Goal: Check status: Check status

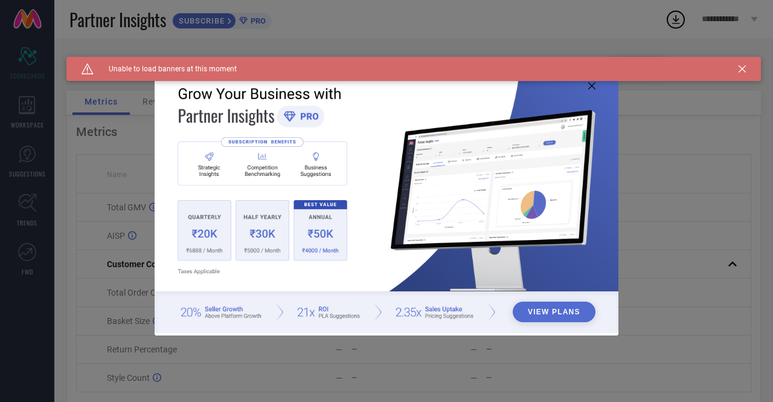
click at [741, 68] on icon at bounding box center [741, 68] width 7 height 7
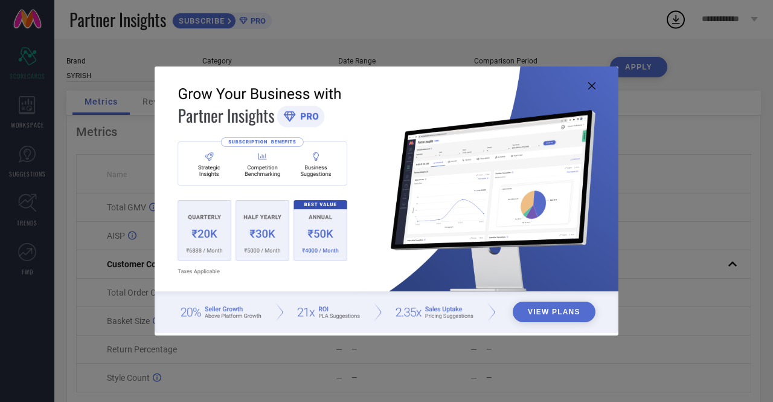
click at [589, 85] on icon at bounding box center [591, 85] width 7 height 7
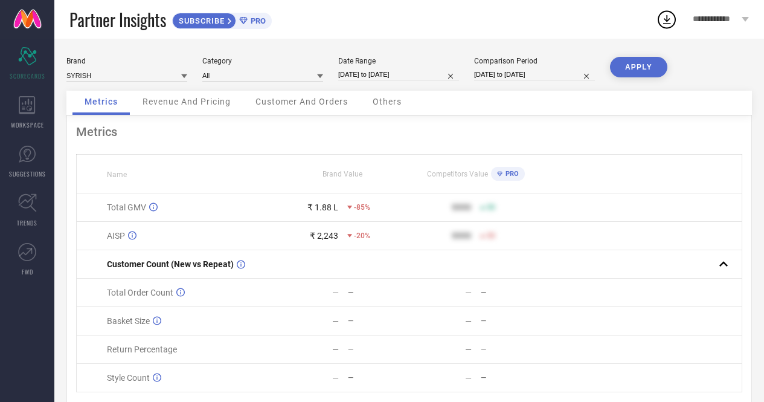
select select "9"
select select "2025"
select select "10"
select select "2025"
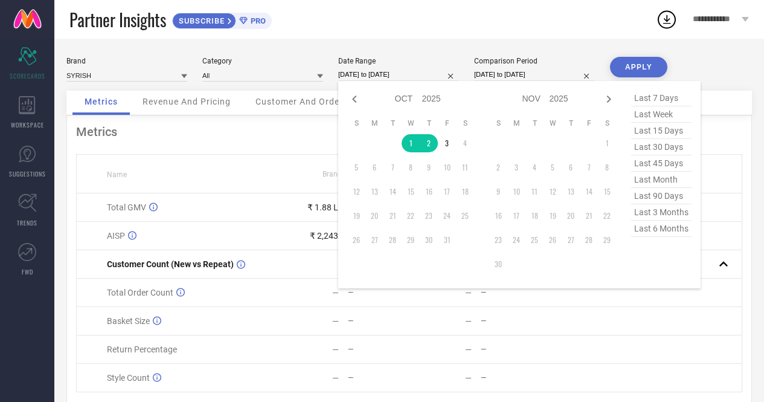
click at [370, 76] on input "[DATE] to [DATE]" at bounding box center [398, 74] width 121 height 13
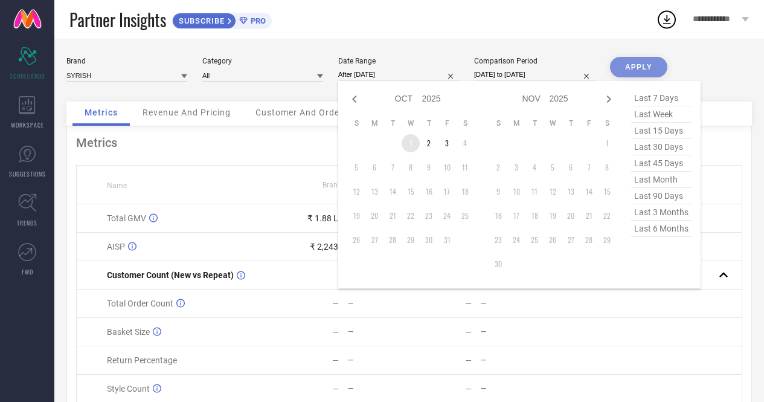
click at [408, 143] on td "1" at bounding box center [411, 143] width 18 height 18
type input "[DATE] to [DATE]"
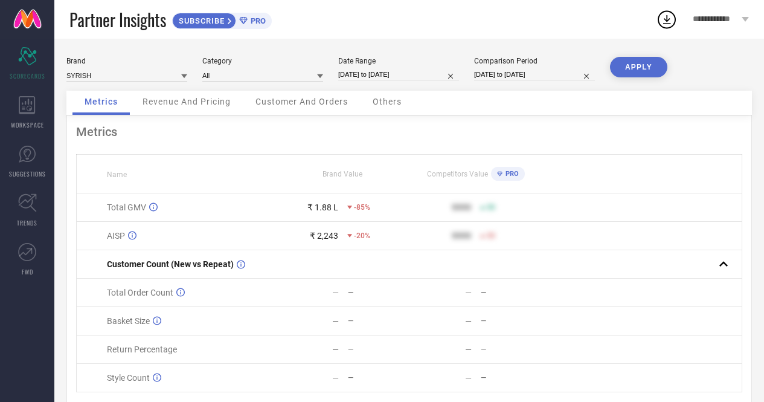
click at [637, 65] on button "APPLY" at bounding box center [638, 67] width 57 height 21
select select "7"
select select "2025"
select select "8"
select select "2025"
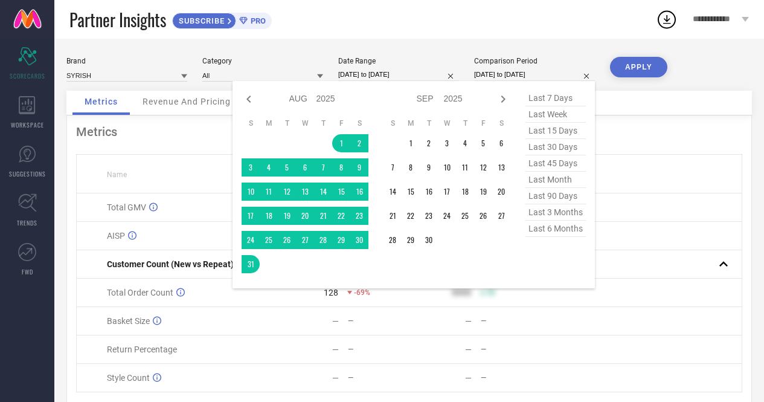
click at [523, 74] on input "[DATE] to [DATE]" at bounding box center [534, 74] width 121 height 13
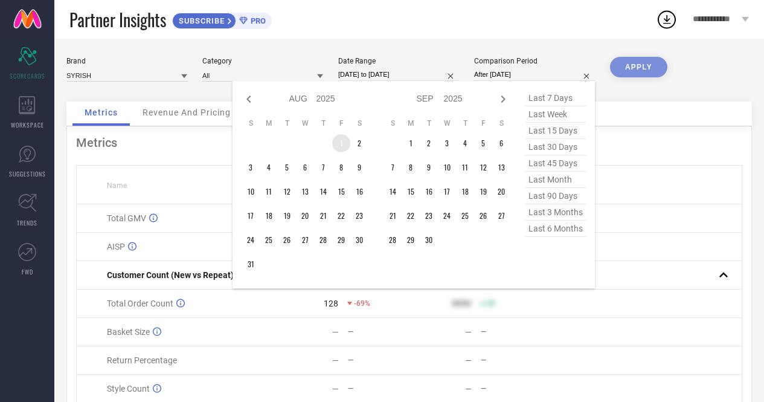
click at [342, 145] on td "1" at bounding box center [341, 143] width 18 height 18
type input "[DATE] to [DATE]"
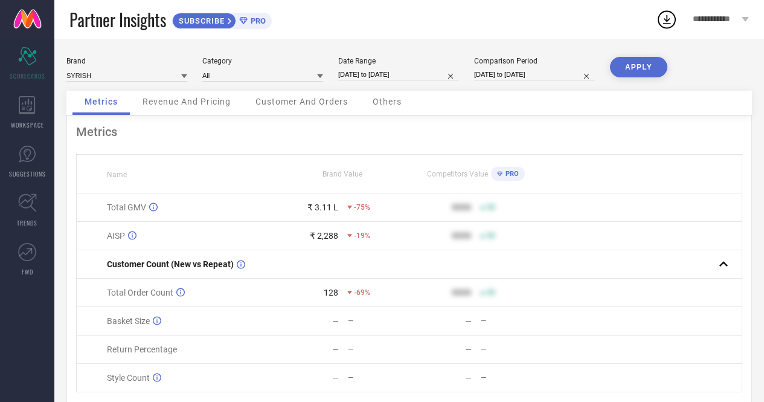
click at [633, 69] on button "APPLY" at bounding box center [638, 67] width 57 height 21
select select "7"
select select "2025"
select select "8"
select select "2025"
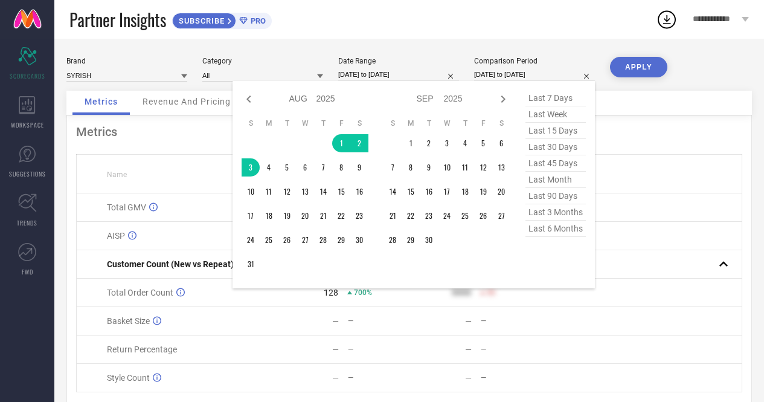
click at [506, 80] on input "[DATE] to [DATE]" at bounding box center [534, 74] width 121 height 13
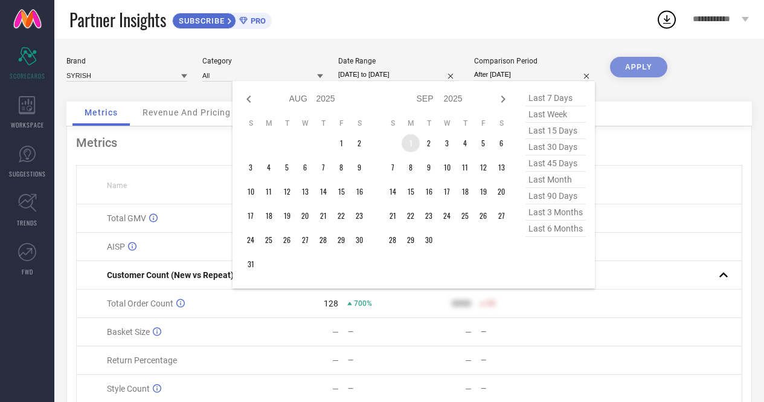
click at [411, 143] on td "1" at bounding box center [411, 143] width 18 height 18
type input "[DATE] to [DATE]"
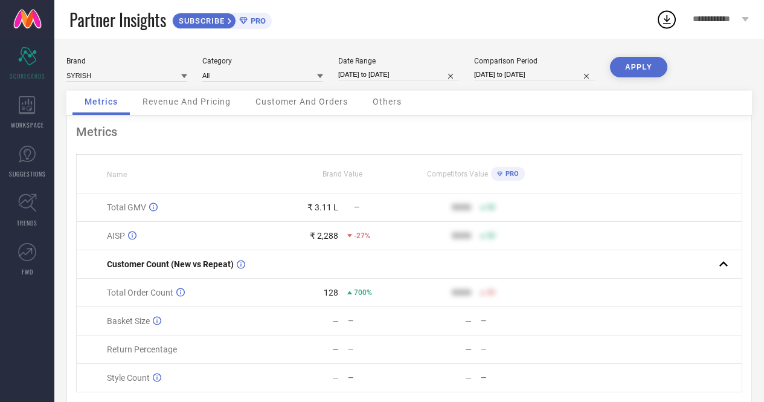
click at [627, 68] on button "APPLY" at bounding box center [638, 67] width 57 height 21
